Goal: Task Accomplishment & Management: Manage account settings

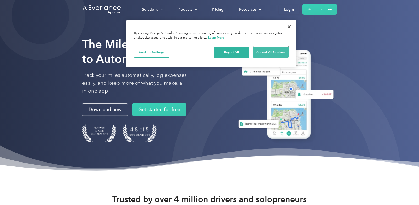
click at [273, 51] on button "Accept All Cookies" at bounding box center [270, 52] width 35 height 11
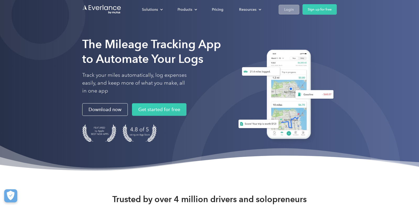
click at [290, 10] on div "Login" at bounding box center [289, 9] width 10 height 7
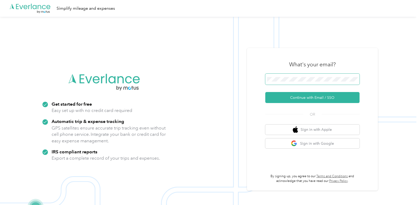
click at [305, 76] on span at bounding box center [312, 79] width 94 height 11
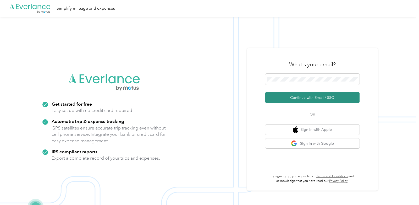
click at [300, 97] on button "Continue with Email / SSO" at bounding box center [312, 97] width 94 height 11
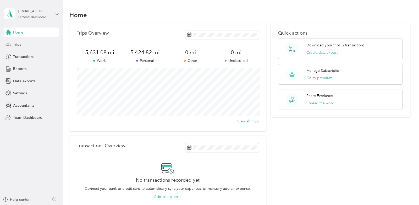
click at [20, 45] on span "Trips" at bounding box center [17, 45] width 8 height 6
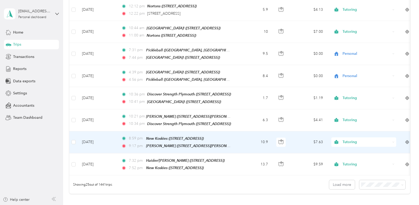
scroll to position [513, 0]
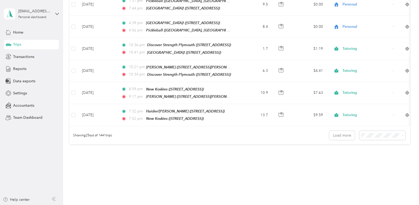
click at [379, 153] on span "100 per load" at bounding box center [376, 151] width 21 height 4
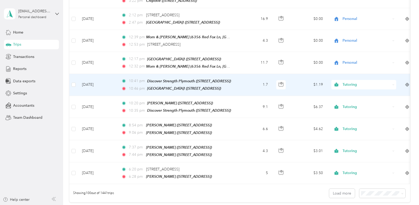
scroll to position [2129, 0]
